Goal: Transaction & Acquisition: Obtain resource

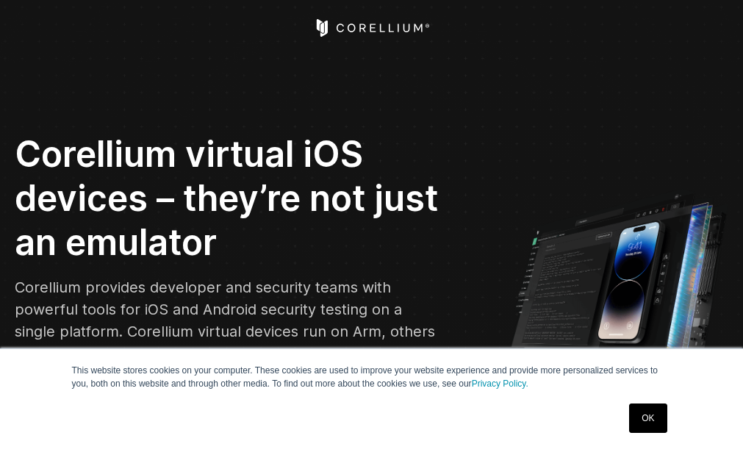
click at [654, 405] on link "OK" at bounding box center [647, 418] width 37 height 29
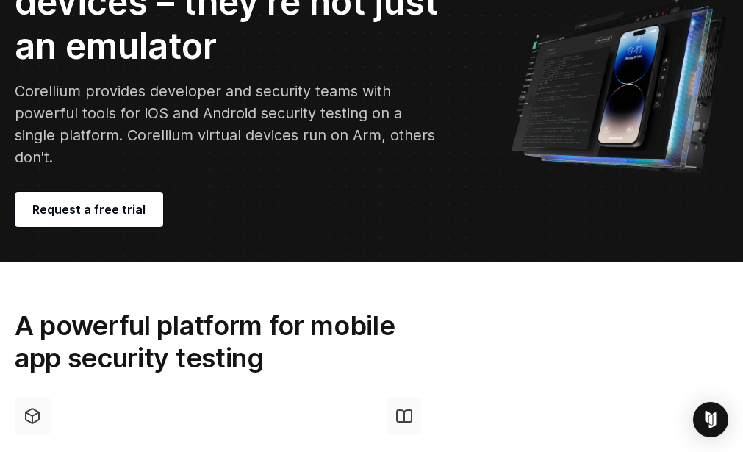
scroll to position [196, 0]
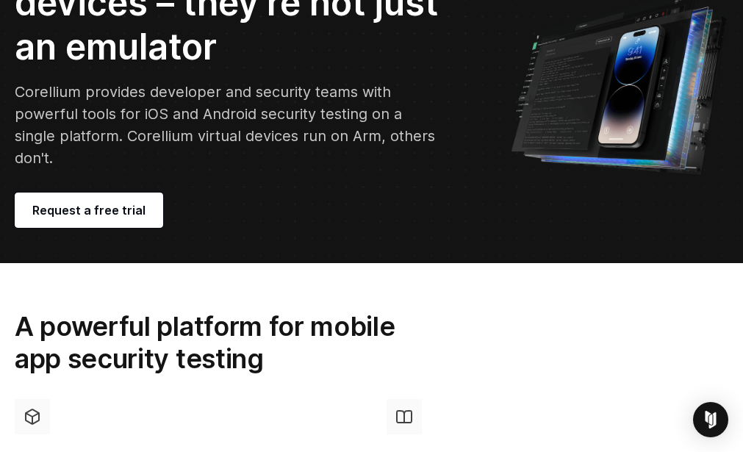
click at [104, 169] on div "Corellium virtual iOS devices – they’re not just an emulator Corellium provides…" at bounding box center [248, 82] width 466 height 291
click at [105, 193] on link "Request a free trial" at bounding box center [89, 210] width 148 height 35
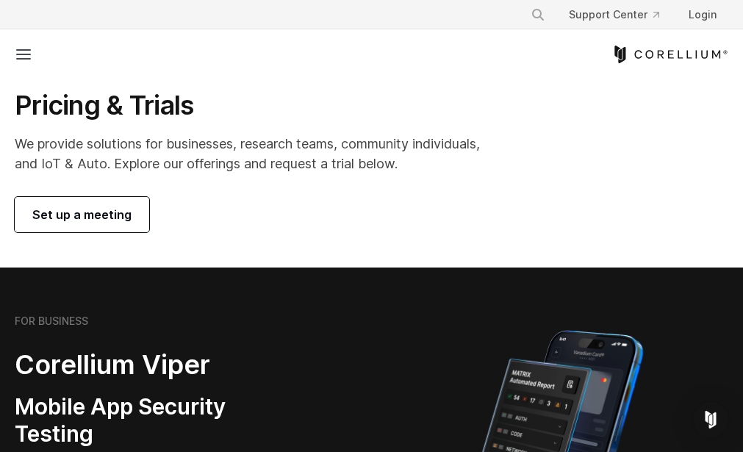
click at [124, 223] on span "Set up a meeting" at bounding box center [81, 215] width 99 height 18
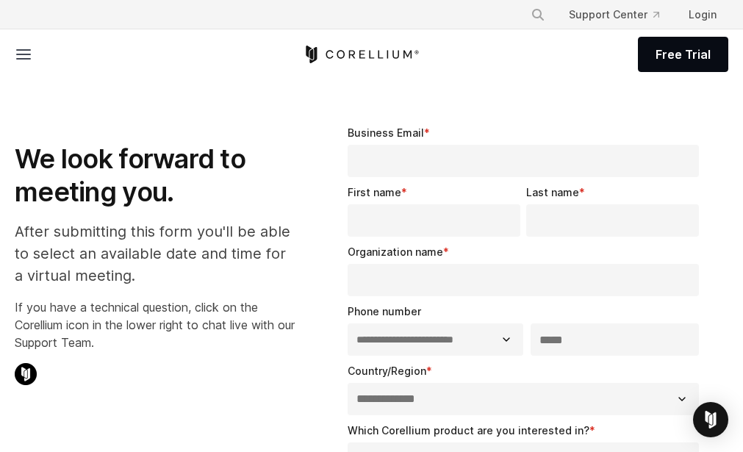
select select "**"
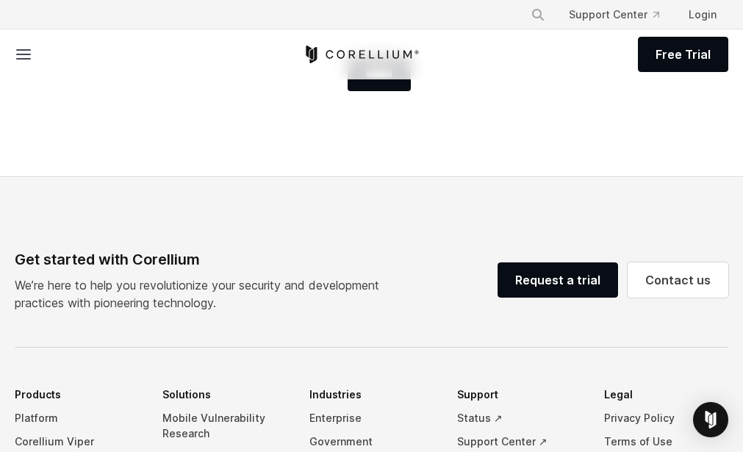
scroll to position [676, 0]
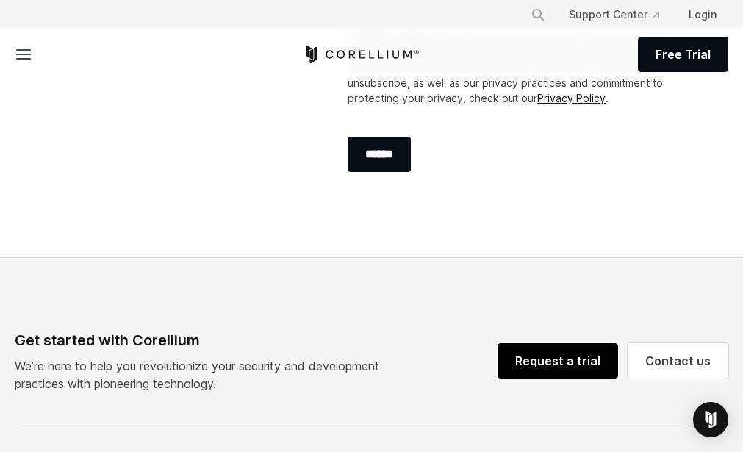
click at [574, 379] on link "Request a trial" at bounding box center [558, 360] width 121 height 35
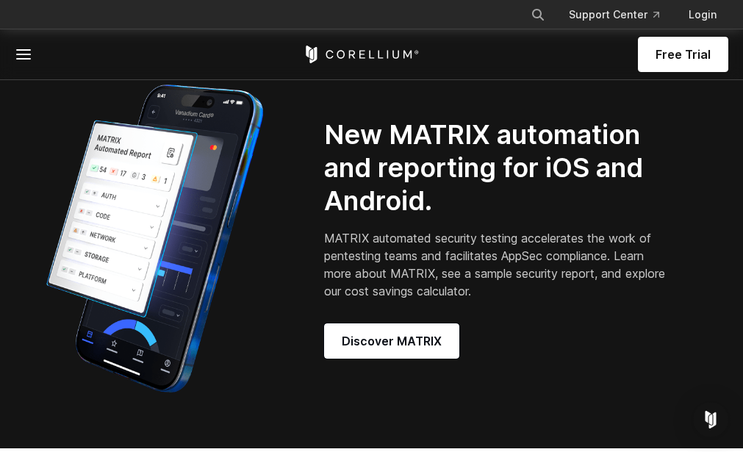
scroll to position [1264, 0]
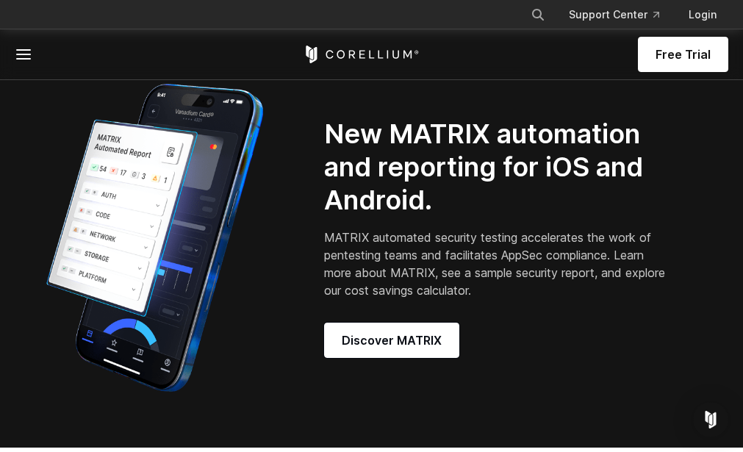
click at [0, 0] on link "Free Trial" at bounding box center [0, 0] width 0 height 0
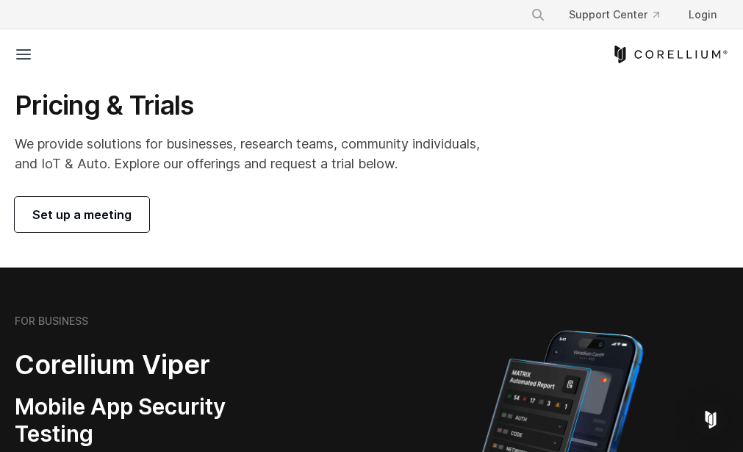
click at [129, 232] on link "Set up a meeting" at bounding box center [82, 214] width 135 height 35
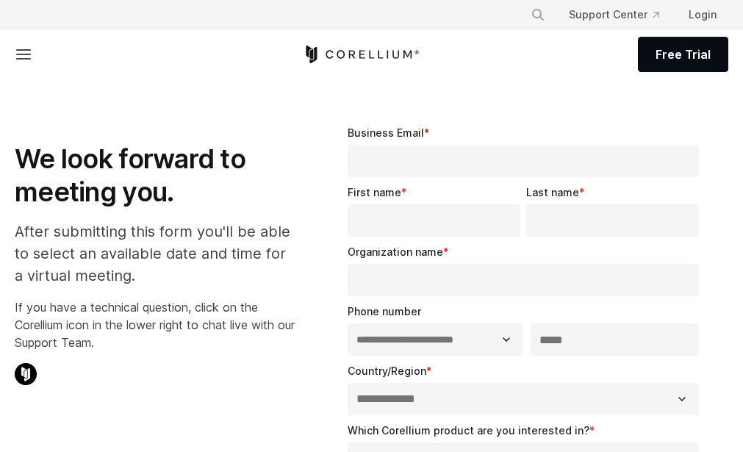
select select "**"
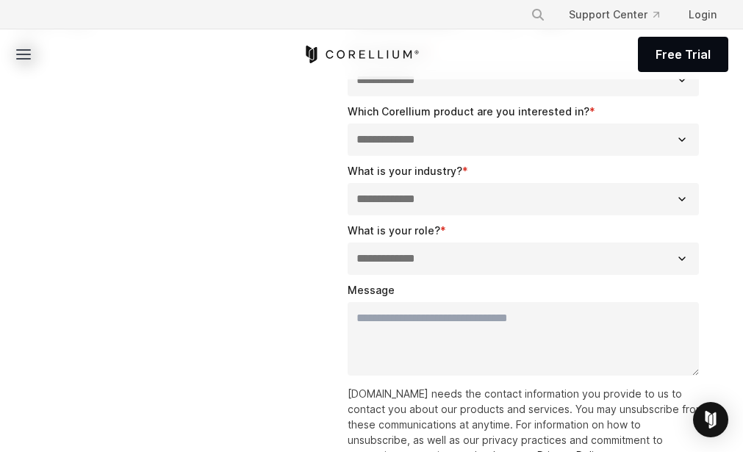
scroll to position [353, 0]
